Goal: Task Accomplishment & Management: Use online tool/utility

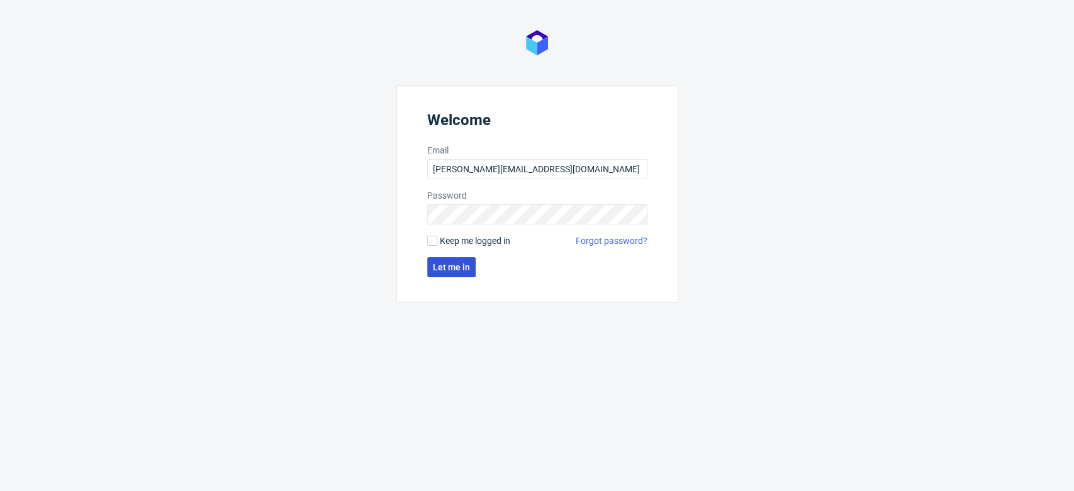
click at [461, 277] on button "Let me in" at bounding box center [451, 267] width 48 height 20
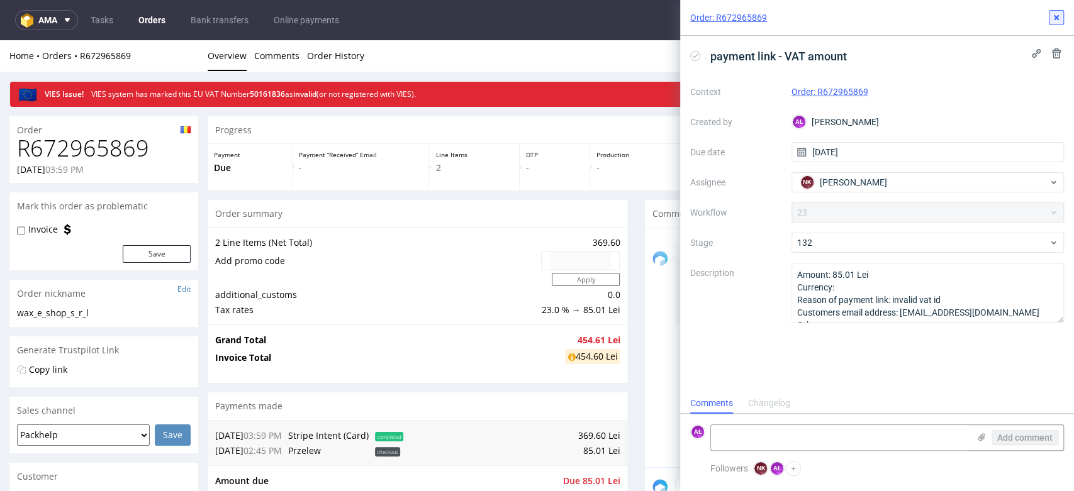
click at [1051, 18] on icon at bounding box center [1056, 18] width 10 height 10
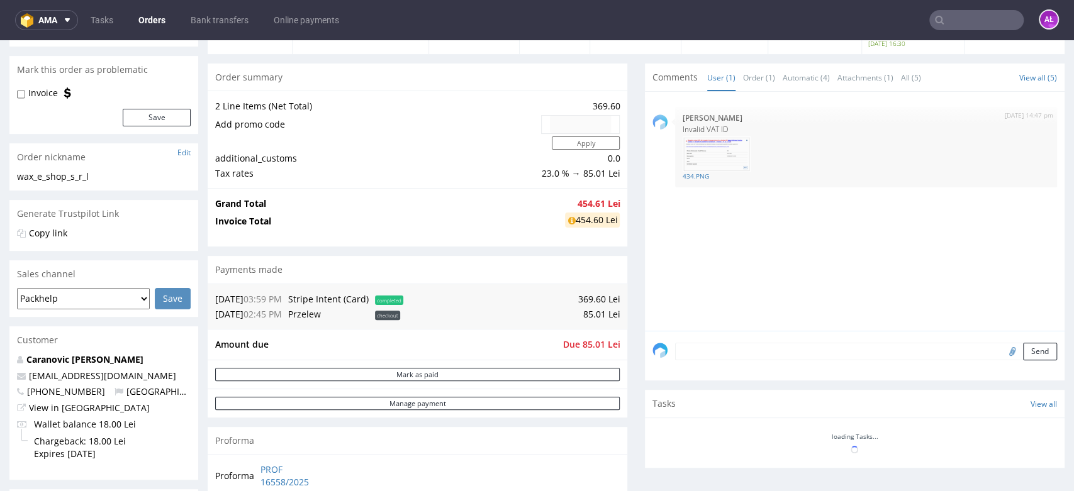
scroll to position [349, 0]
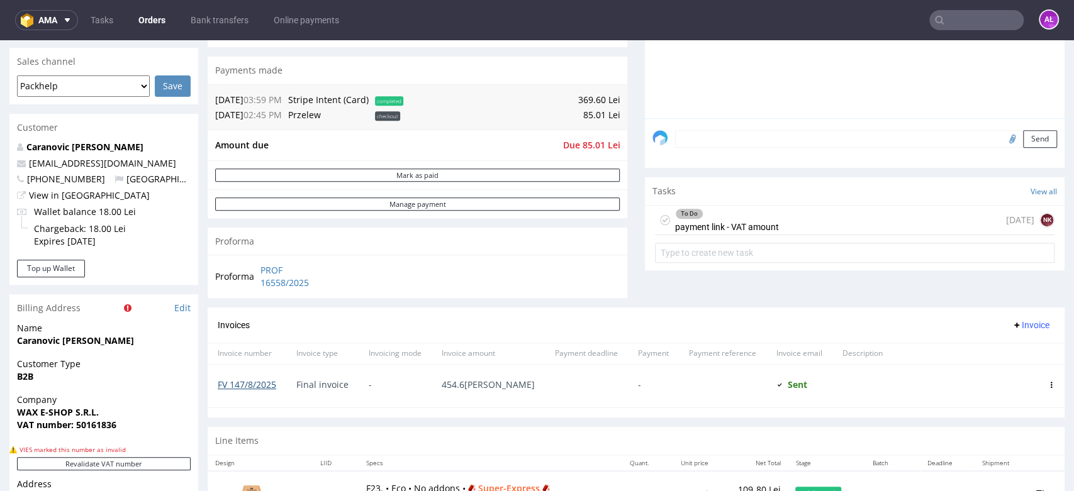
click at [233, 381] on link "FV 147/8/2025" at bounding box center [247, 385] width 58 height 12
click at [686, 221] on div "To Do payment link - VAT amount" at bounding box center [727, 220] width 104 height 29
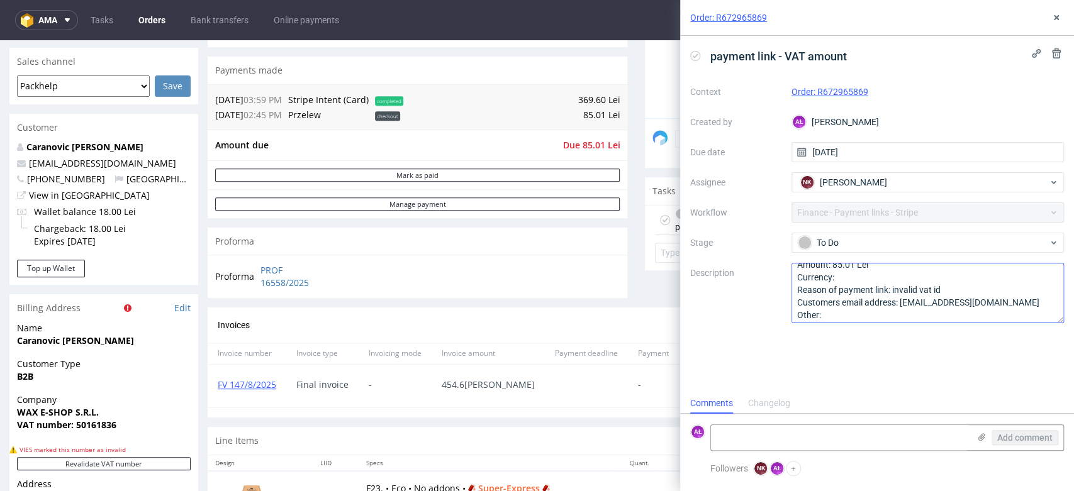
scroll to position [13, 0]
drag, startPoint x: 1016, startPoint y: 298, endPoint x: 902, endPoint y: 300, distance: 114.5
click at [902, 300] on textarea "Amount: 85.01 Lei Currency: Reason of payment link: invalid vat id Customers em…" at bounding box center [927, 293] width 273 height 60
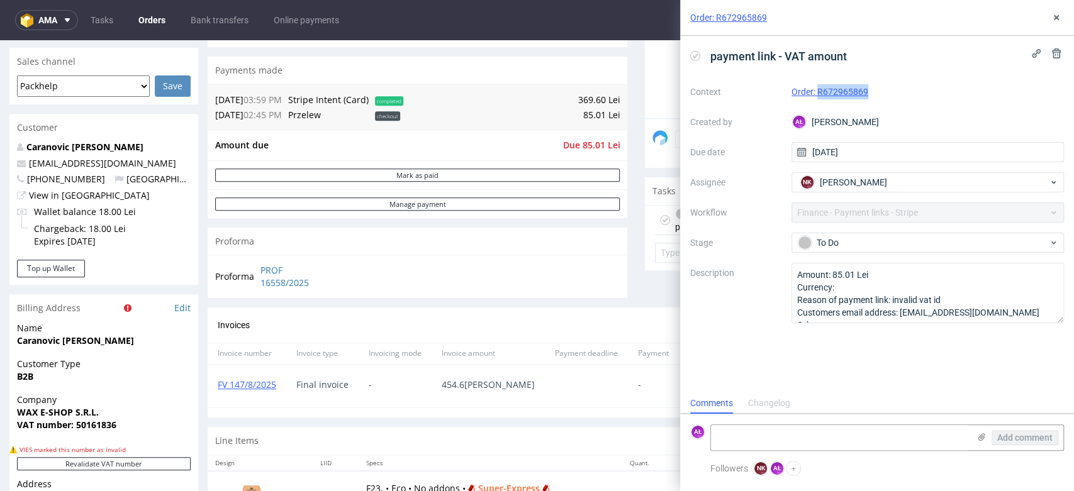
drag, startPoint x: 876, startPoint y: 101, endPoint x: 817, endPoint y: 103, distance: 58.5
click at [817, 103] on div "Context Order: R672965869 Created by AŁ Aleksandra Łętowska Due date 07/08/2025…" at bounding box center [877, 203] width 374 height 242
copy link "R672965869"
drag, startPoint x: 572, startPoint y: 148, endPoint x: 594, endPoint y: 148, distance: 21.4
click at [594, 148] on span "Due 85.01 Lei" at bounding box center [590, 145] width 57 height 12
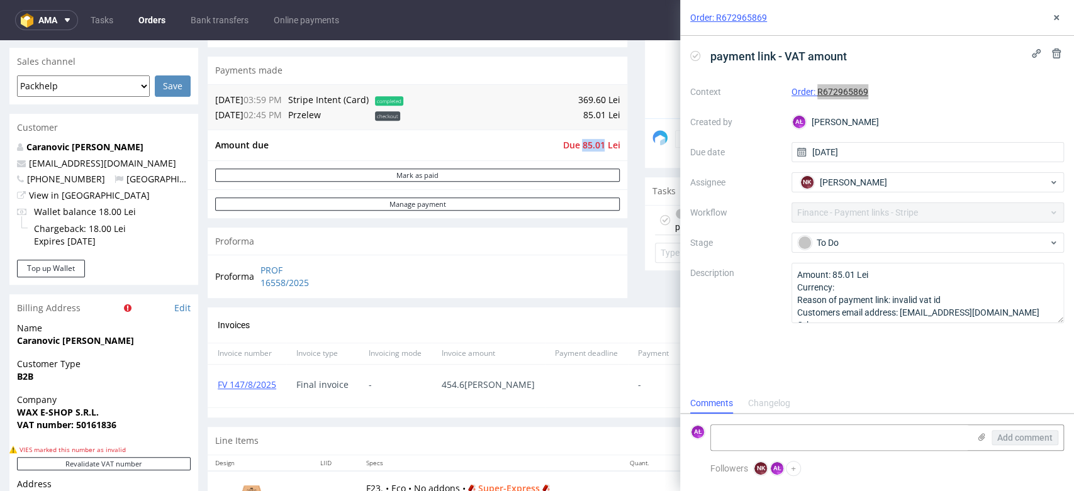
copy span "85.01"
click at [256, 389] on link "FV 147/8/2025" at bounding box center [247, 385] width 58 height 12
copy span "85.01"
click at [845, 442] on textarea at bounding box center [840, 437] width 258 height 25
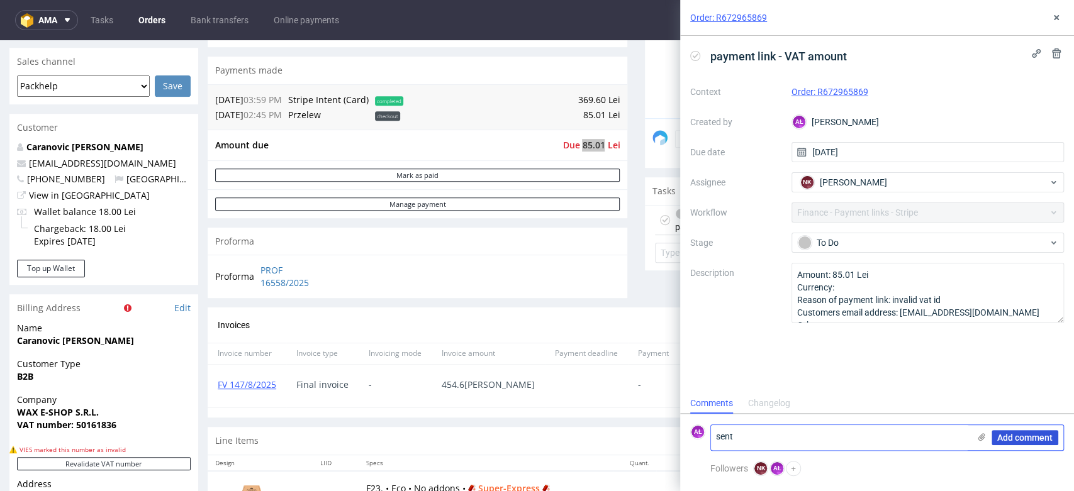
type textarea "sent"
click at [1028, 444] on button "Add comment" at bounding box center [1024, 437] width 67 height 15
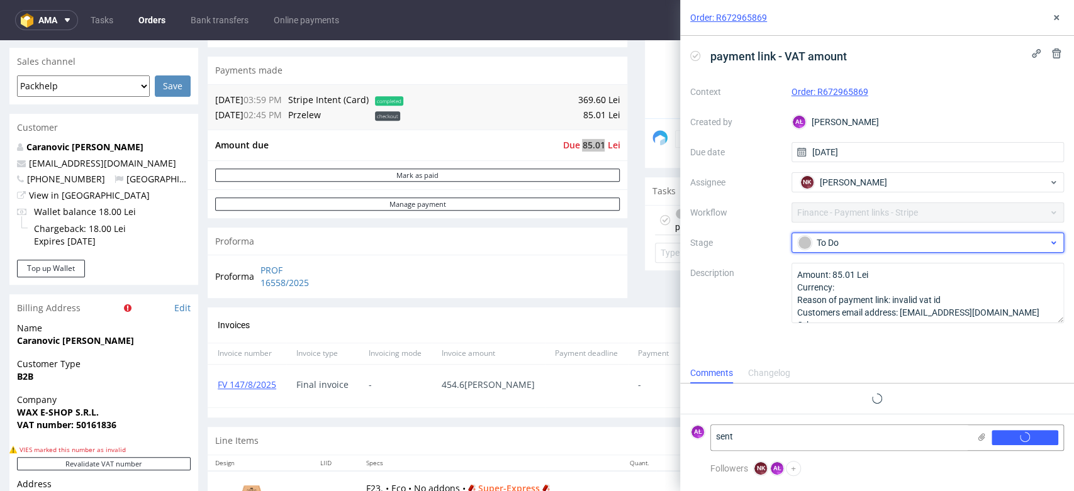
click at [872, 245] on div "To Do" at bounding box center [923, 243] width 250 height 14
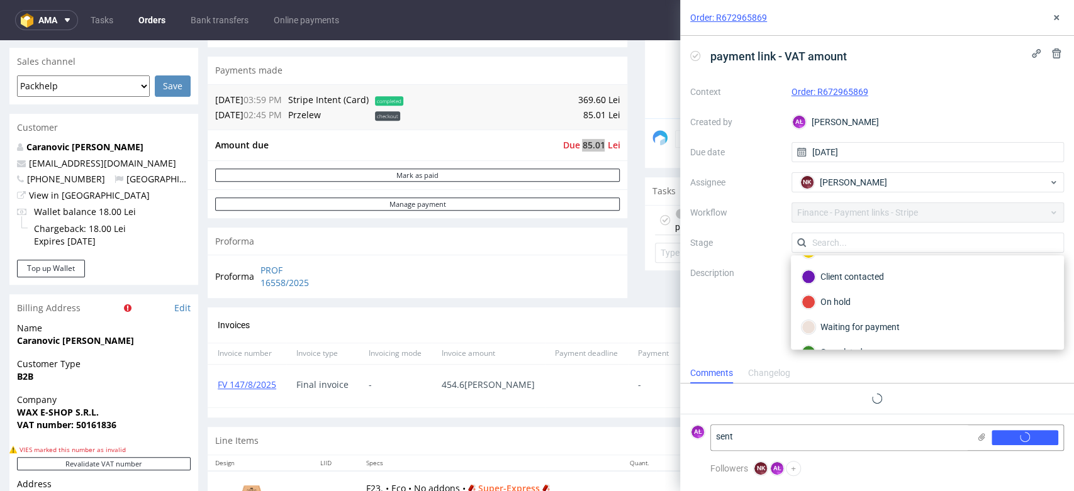
scroll to position [91, 0]
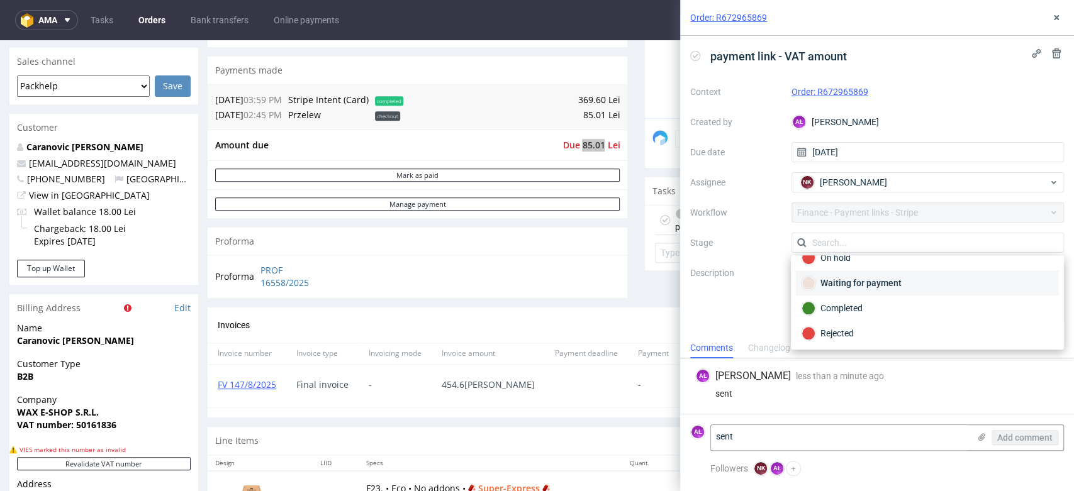
click at [874, 282] on div "Waiting for payment" at bounding box center [927, 283] width 252 height 14
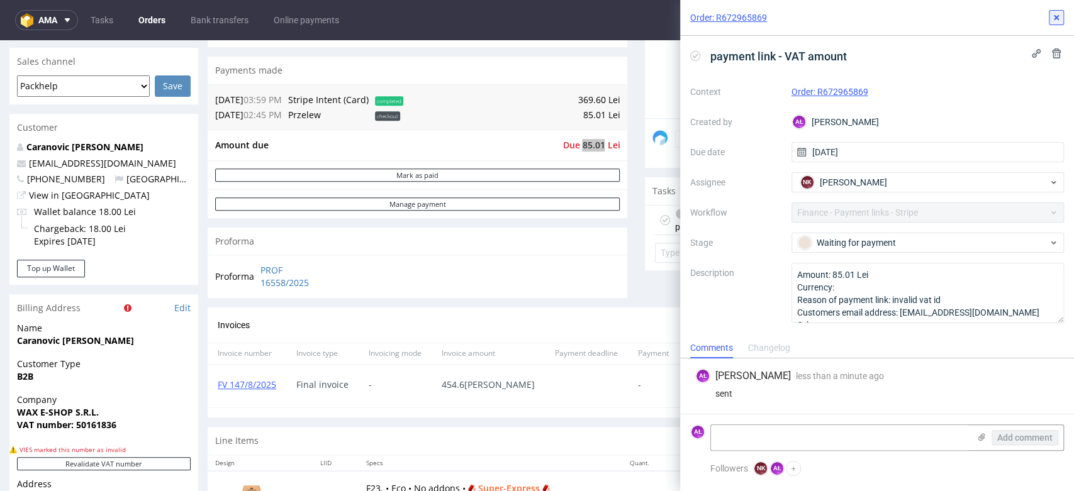
click at [1057, 16] on use at bounding box center [1056, 17] width 5 height 5
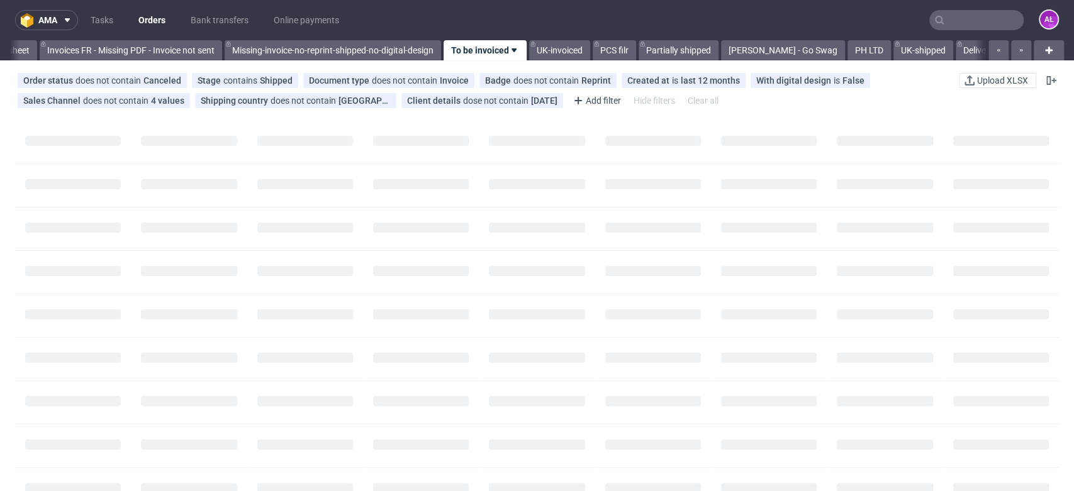
scroll to position [0, 2108]
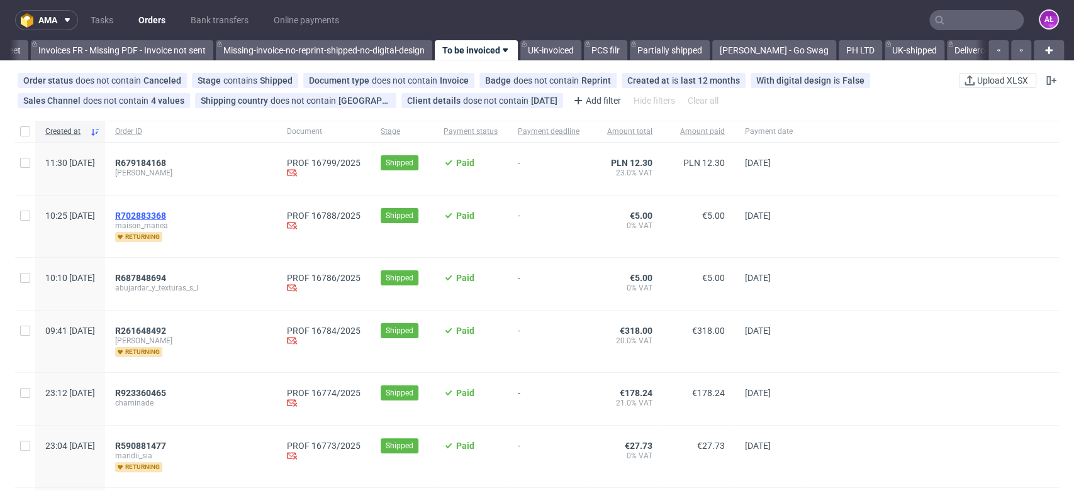
click at [166, 216] on span "R702883368" at bounding box center [140, 216] width 51 height 10
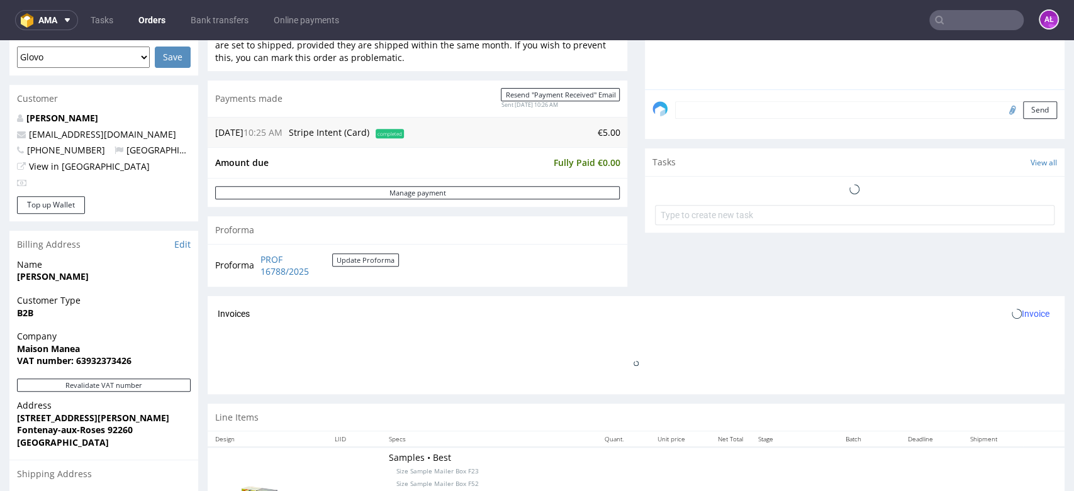
scroll to position [419, 0]
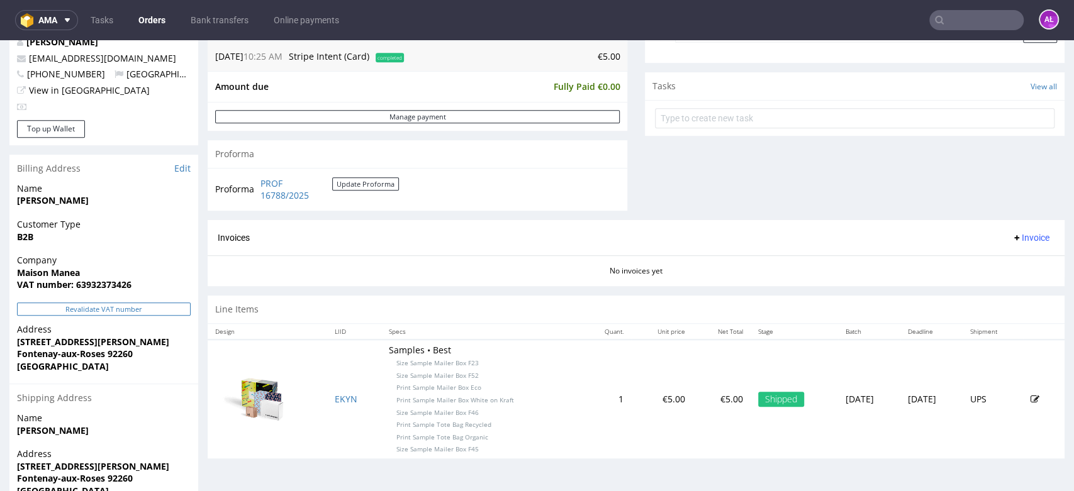
click at [140, 306] on button "Revalidate VAT number" at bounding box center [104, 309] width 174 height 13
click at [1011, 239] on span "Invoice" at bounding box center [1030, 238] width 38 height 10
click at [1011, 269] on span "Generate" at bounding box center [1008, 264] width 61 height 13
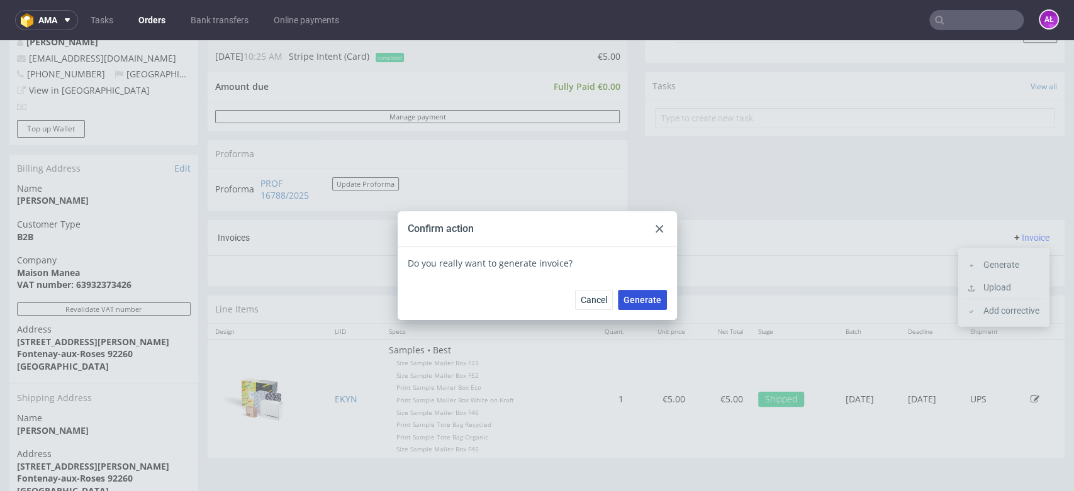
click at [641, 300] on span "Generate" at bounding box center [642, 300] width 38 height 9
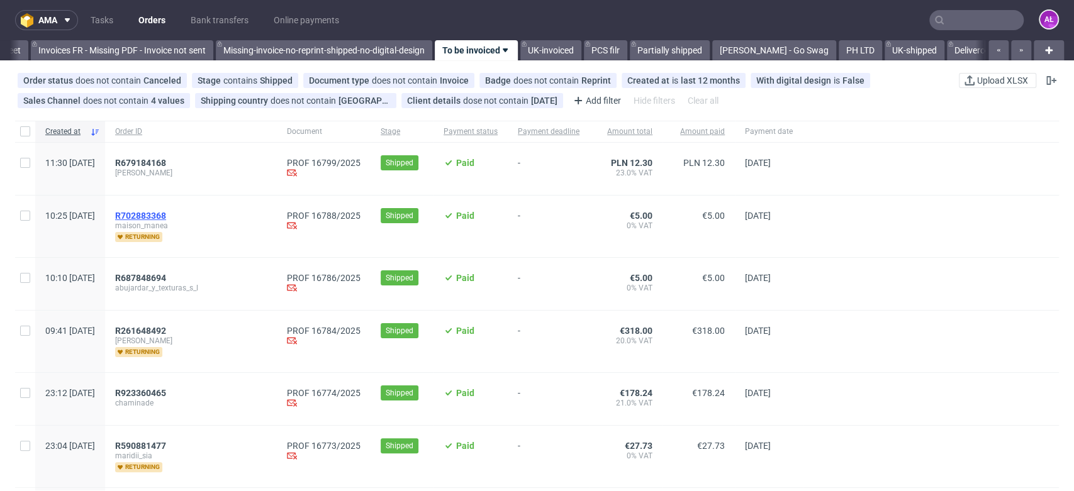
click at [166, 212] on span "R702883368" at bounding box center [140, 216] width 51 height 10
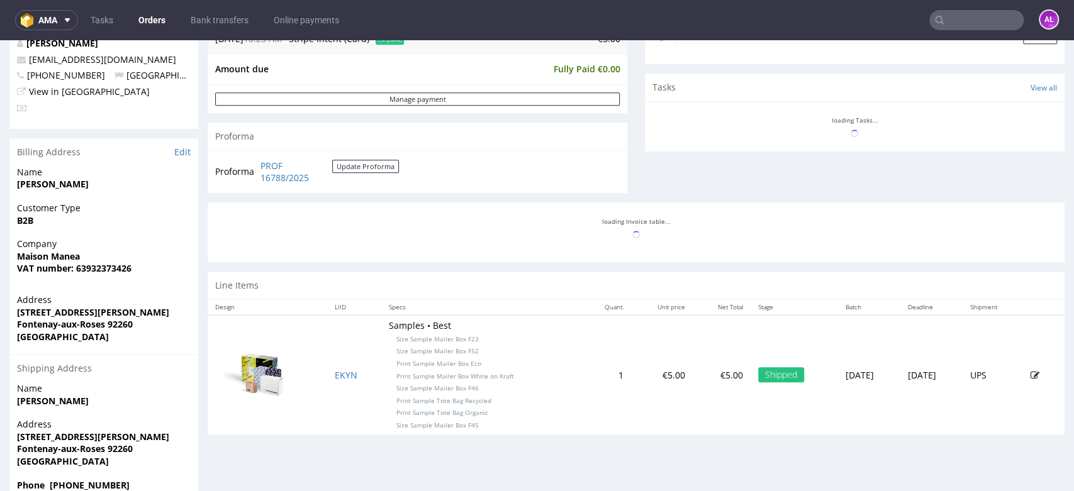
scroll to position [419, 0]
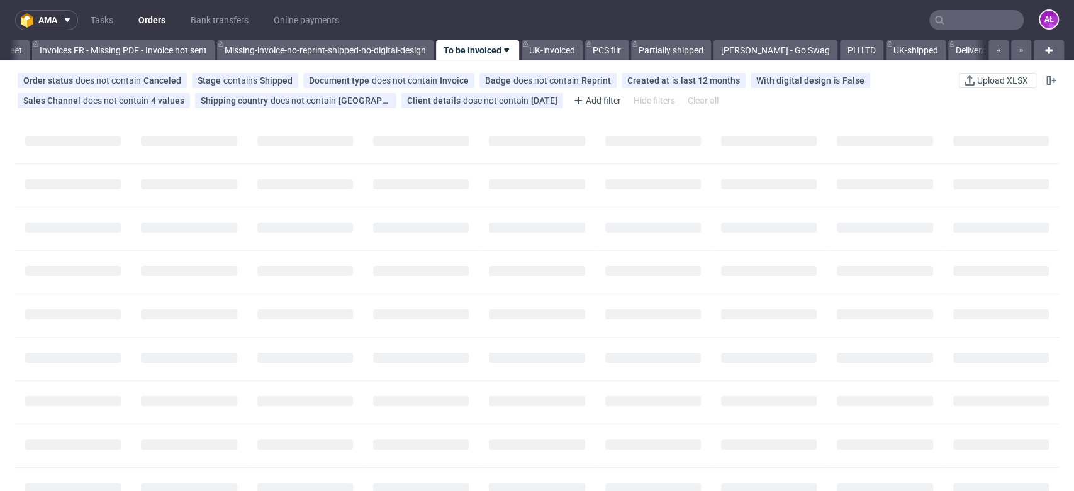
scroll to position [0, 2108]
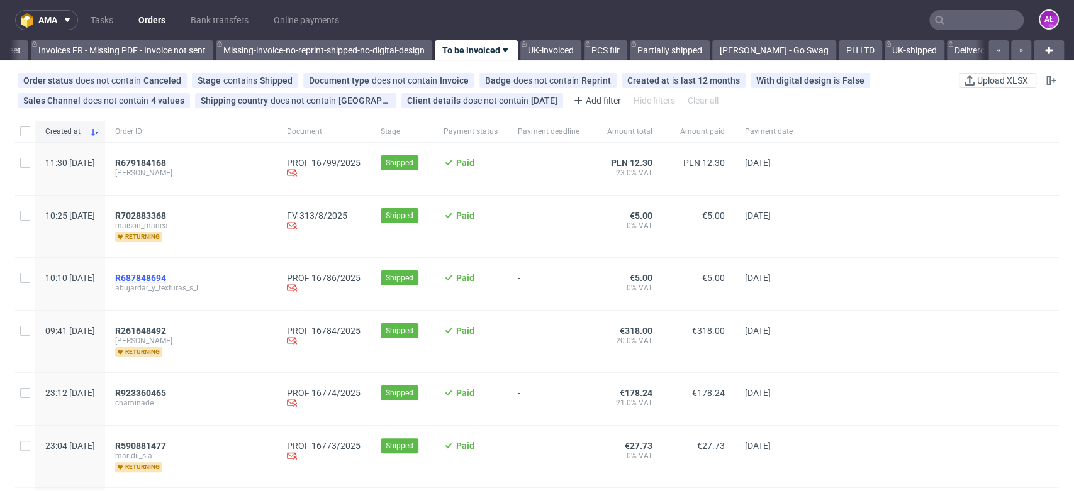
click at [166, 279] on span "R687848694" at bounding box center [140, 278] width 51 height 10
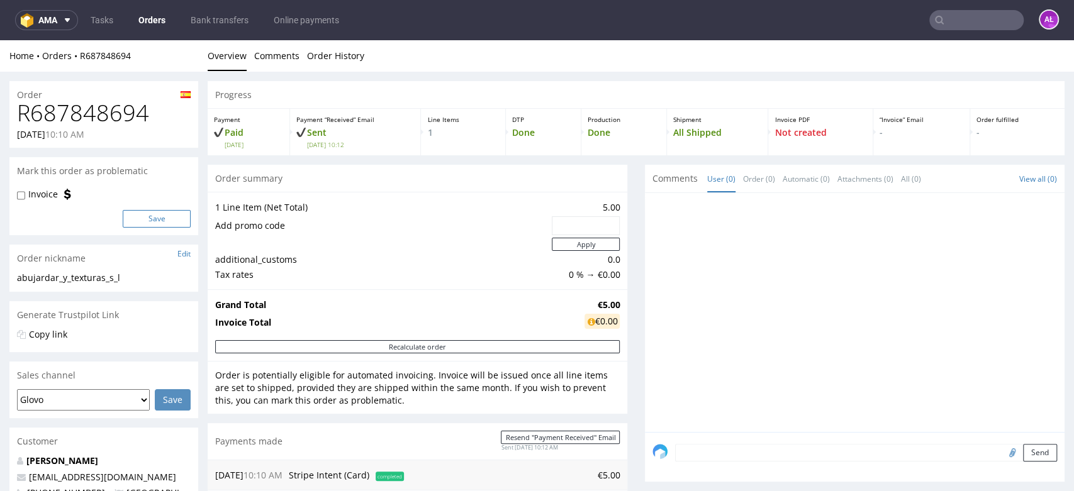
scroll to position [419, 0]
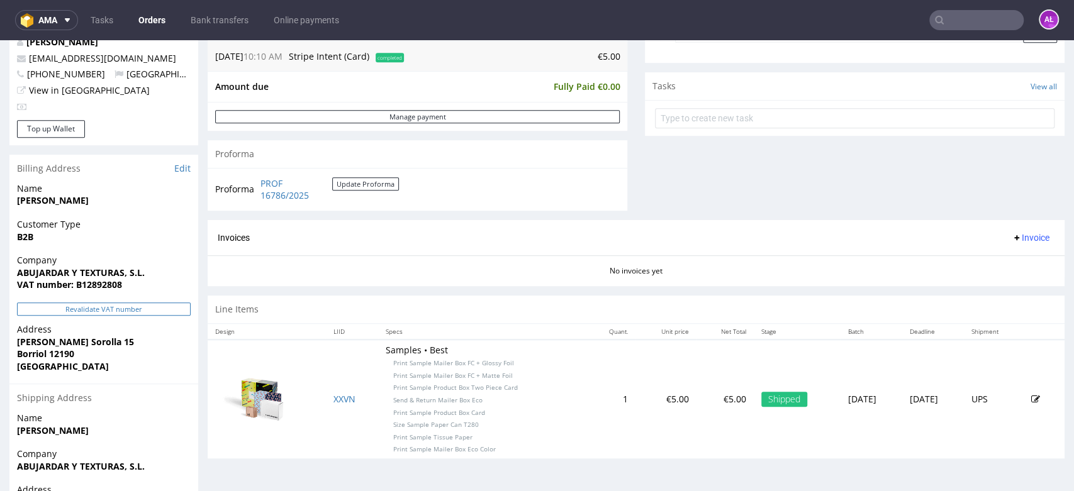
click at [164, 311] on button "Revalidate VAT number" at bounding box center [104, 309] width 174 height 13
click at [1011, 238] on span "Invoice" at bounding box center [1030, 238] width 38 height 10
click at [1012, 260] on span "Generate" at bounding box center [1008, 264] width 61 height 13
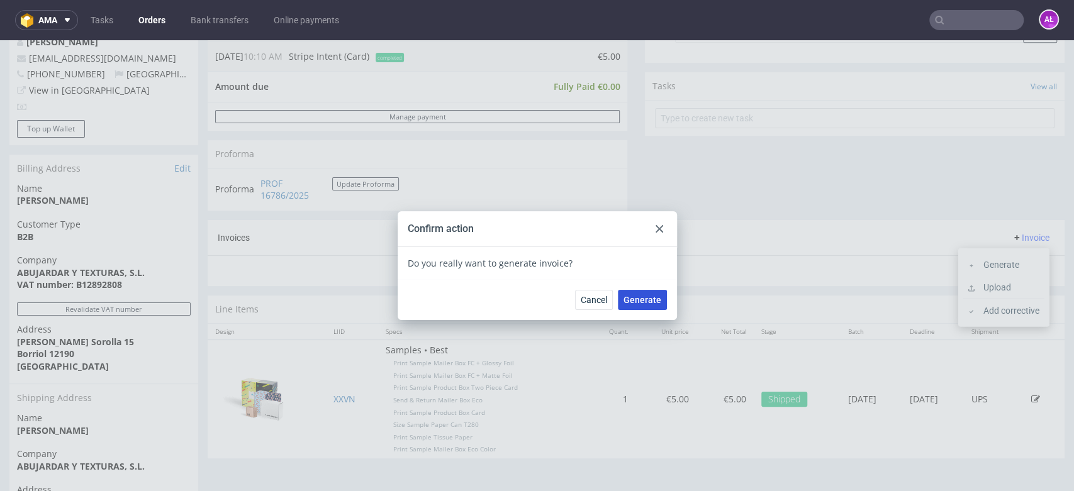
click at [652, 296] on span "Generate" at bounding box center [642, 300] width 38 height 9
